Goal: Transaction & Acquisition: Purchase product/service

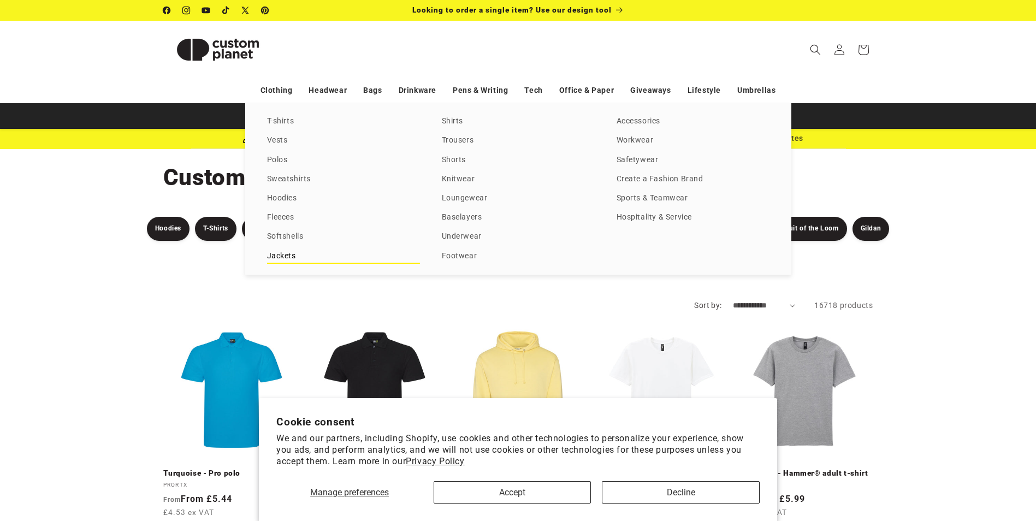
click at [289, 255] on link "Jackets" at bounding box center [343, 256] width 153 height 15
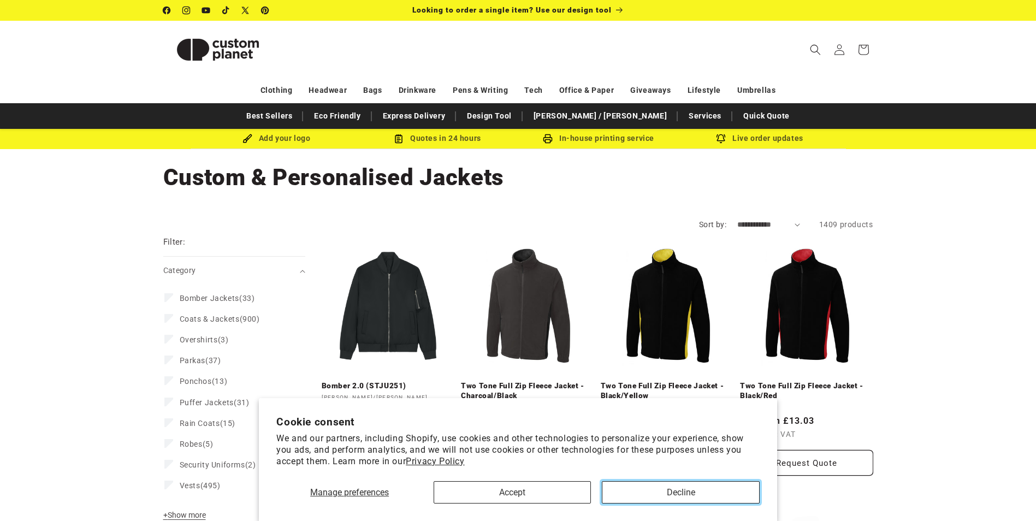
click at [673, 490] on button "Decline" at bounding box center [680, 492] width 157 height 22
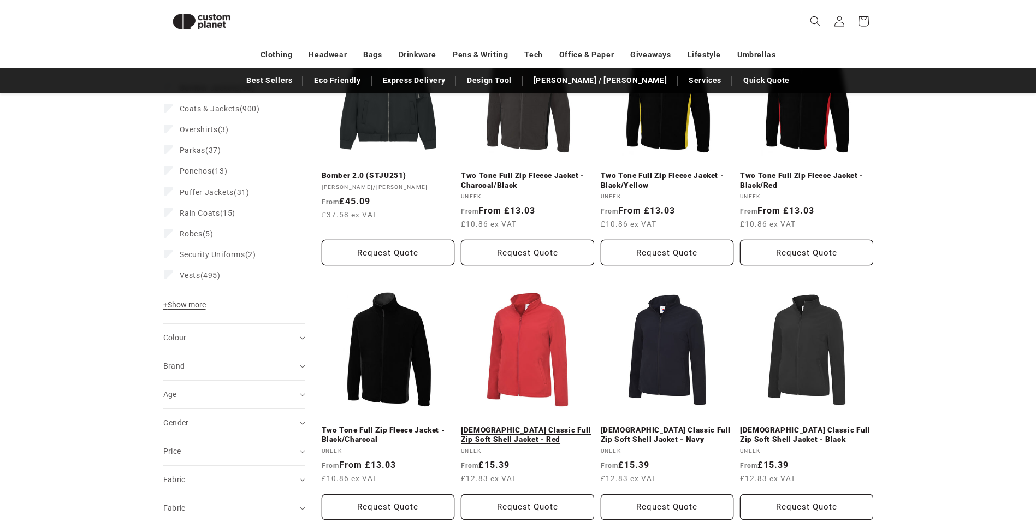
scroll to position [204, 0]
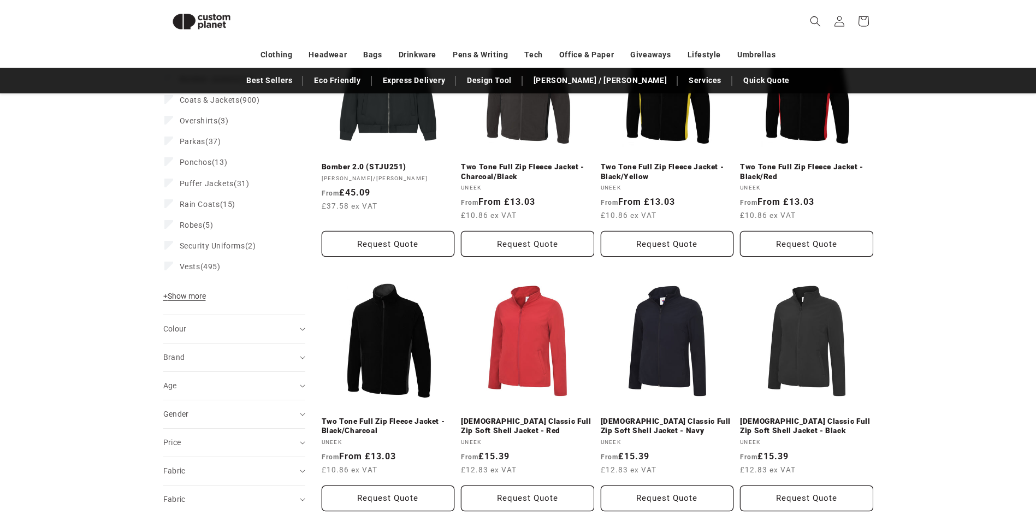
click at [299, 328] on summary "Colour (0)" at bounding box center [234, 329] width 142 height 28
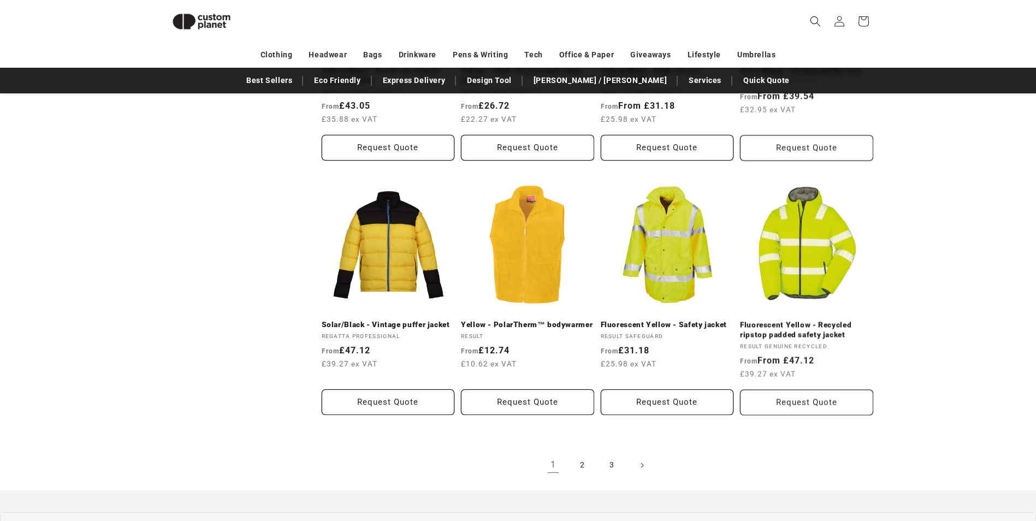
scroll to position [1132, 0]
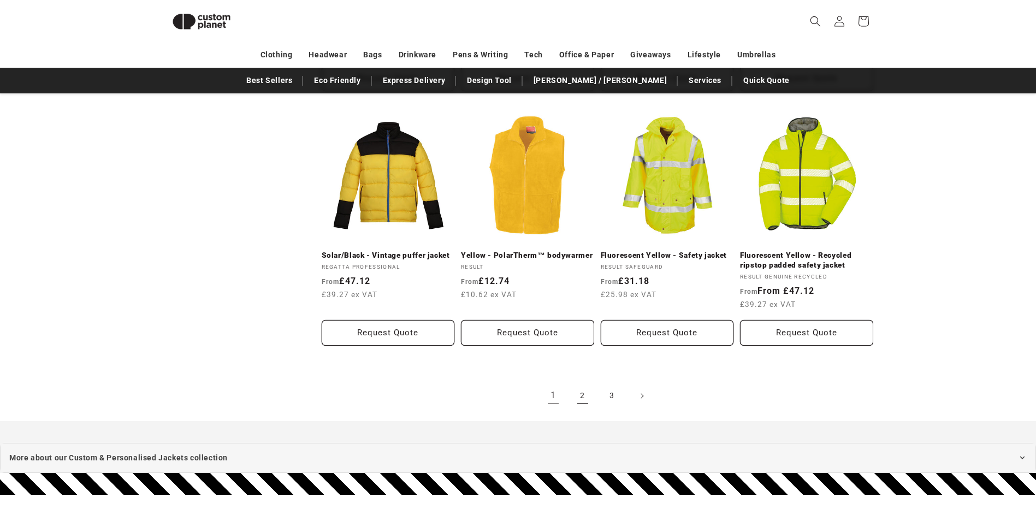
click at [575, 394] on link "2" at bounding box center [582, 396] width 24 height 24
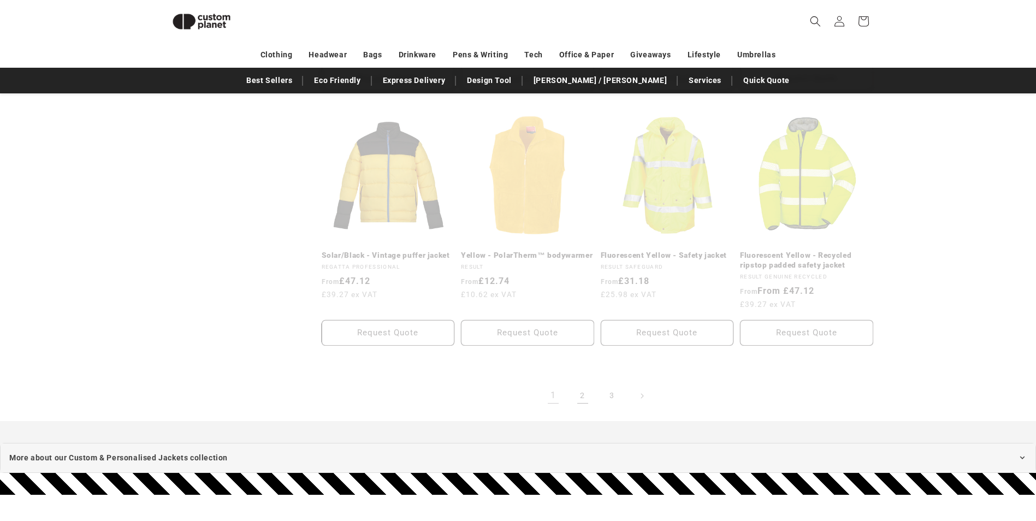
scroll to position [204, 0]
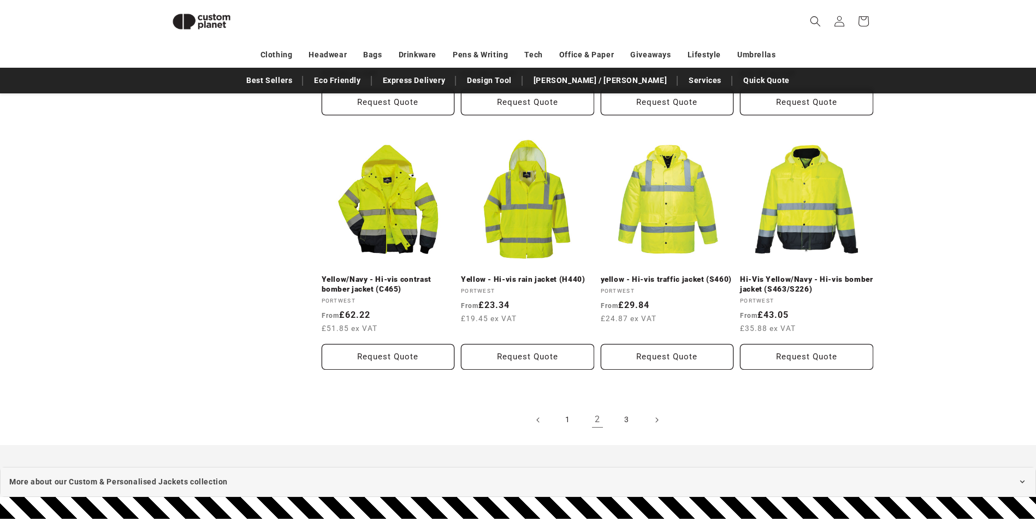
scroll to position [1132, 0]
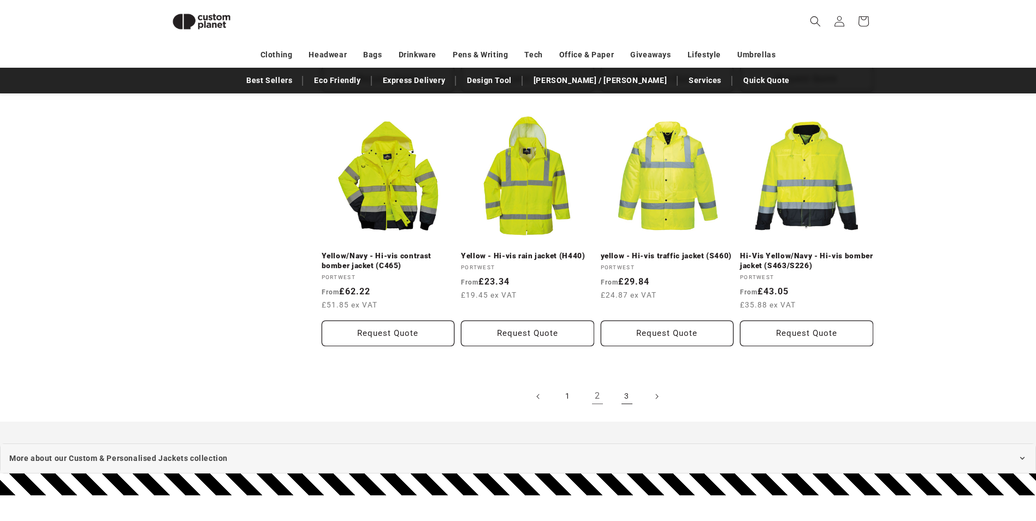
click at [627, 402] on link "3" at bounding box center [627, 396] width 24 height 24
